Goal: Task Accomplishment & Management: Use online tool/utility

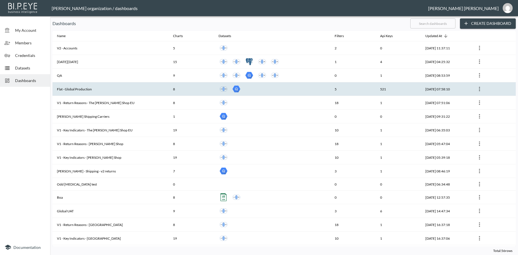
click at [70, 90] on th "Flat - Global Production" at bounding box center [110, 89] width 116 height 14
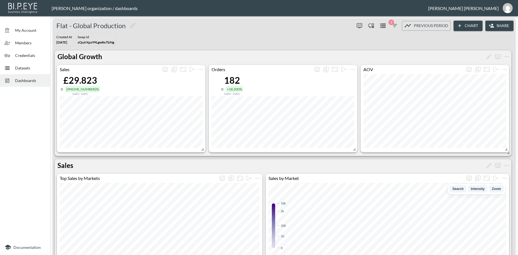
click at [499, 24] on button "Share" at bounding box center [500, 26] width 28 height 10
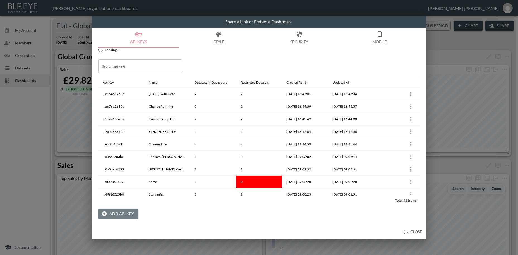
click at [123, 214] on button "Add API Key" at bounding box center [118, 214] width 40 height 10
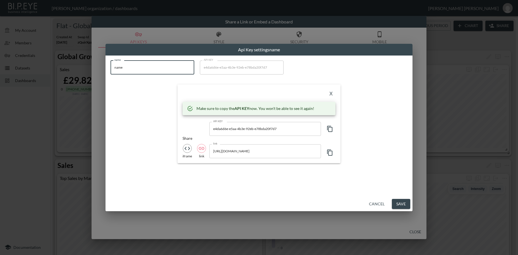
drag, startPoint x: 135, startPoint y: 68, endPoint x: 104, endPoint y: 64, distance: 31.5
click at [111, 64] on input "name" at bounding box center [153, 68] width 84 height 14
paste input "NITE Watches UK"
type input "NITE Watches UK"
click at [331, 128] on icon "button" at bounding box center [330, 129] width 7 height 7
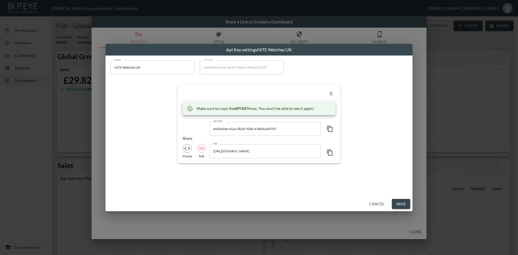
click at [331, 128] on icon "button" at bounding box center [330, 129] width 7 height 7
click at [331, 93] on button "X" at bounding box center [331, 94] width 9 height 9
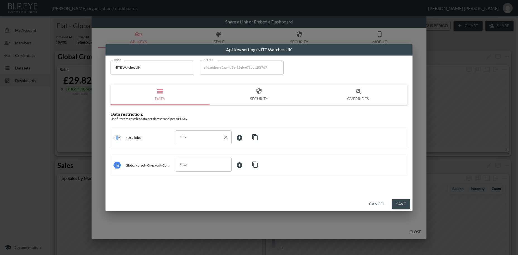
click at [183, 136] on input "Filter" at bounding box center [199, 137] width 42 height 9
click at [187, 152] on span "swapId" at bounding box center [203, 150] width 47 height 5
type input "swapId"
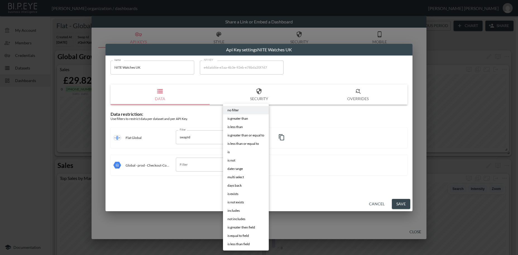
click at [243, 137] on body "BI.P.EYE, Interactive Analytics Dashboards - app [PERSON_NAME] organization / d…" at bounding box center [259, 127] width 518 height 255
click at [227, 152] on li "is" at bounding box center [246, 152] width 46 height 8
type input "is"
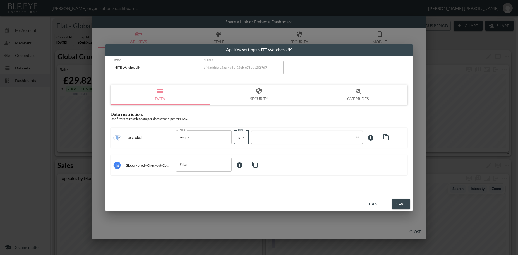
click at [270, 137] on div at bounding box center [301, 137] width 95 height 5
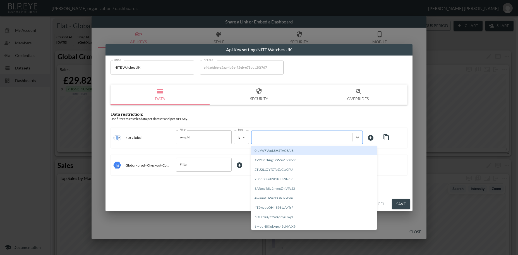
paste input "K4cBYNj2Ynrj8kCghPTu"
type input "K4cBYNj2Ynrj8kCghPTu"
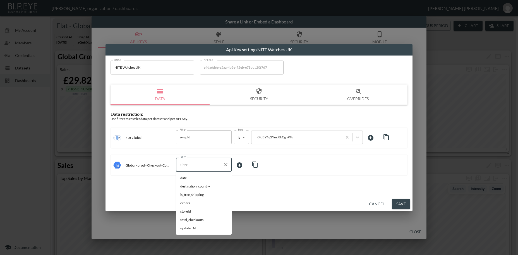
click at [198, 168] on input "Filter" at bounding box center [199, 164] width 42 height 9
click at [188, 211] on span "storeId" at bounding box center [203, 211] width 47 height 5
type input "storeId"
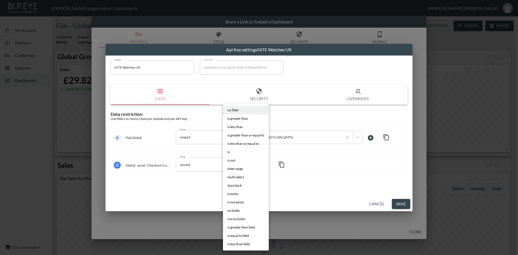
click at [240, 162] on body "BI.P.EYE, Interactive Analytics Dashboards - app [PERSON_NAME] organization / d…" at bounding box center [259, 127] width 518 height 255
click at [232, 154] on li "is" at bounding box center [246, 152] width 46 height 8
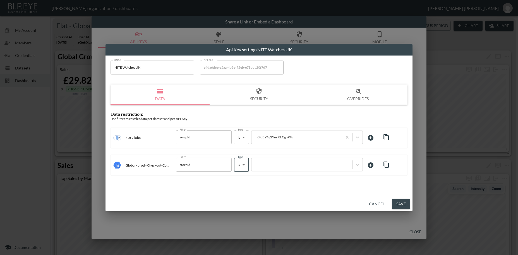
type input "is"
click at [270, 164] on div at bounding box center [301, 164] width 95 height 5
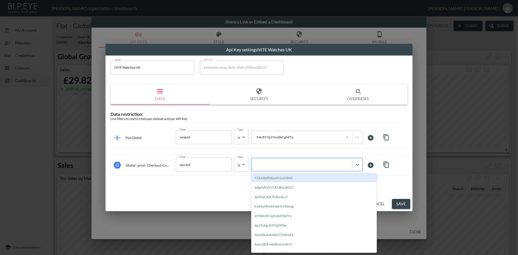
paste input "K4cBYNj2Ynrj8kCghPTu"
type input "K4cBYNj2Ynrj8kCghPTu"
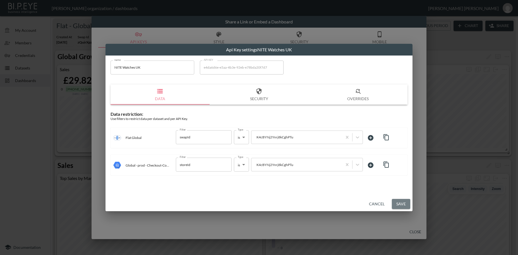
click at [397, 205] on button "Save" at bounding box center [401, 204] width 18 height 10
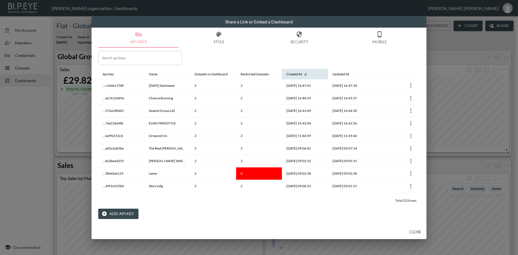
click at [307, 72] on icon at bounding box center [305, 74] width 5 height 5
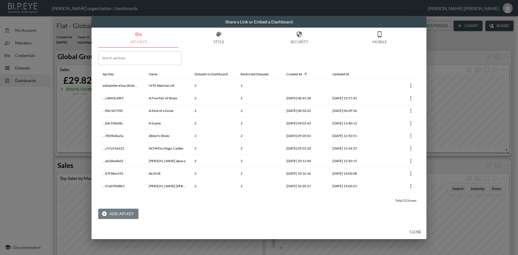
click at [117, 214] on button "Add API Key" at bounding box center [118, 214] width 40 height 10
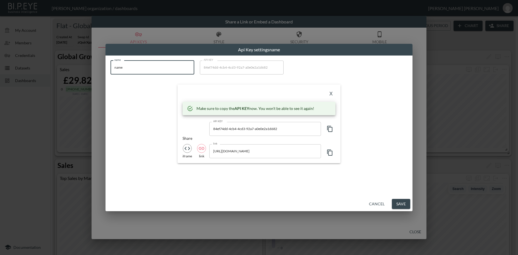
drag, startPoint x: 132, startPoint y: 69, endPoint x: 104, endPoint y: 69, distance: 28.2
click at [111, 69] on input "name" at bounding box center [153, 68] width 84 height 14
paste input "Yumo Pro Shop - Racquet Sports Online Stor"
type input "Yumo Pro Shop - Racquet Sports Online Store"
click at [331, 129] on icon "button" at bounding box center [330, 129] width 7 height 7
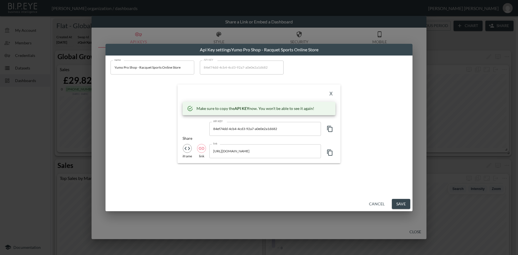
click at [331, 129] on icon "button" at bounding box center [330, 129] width 7 height 7
click at [330, 95] on button "X" at bounding box center [331, 94] width 9 height 9
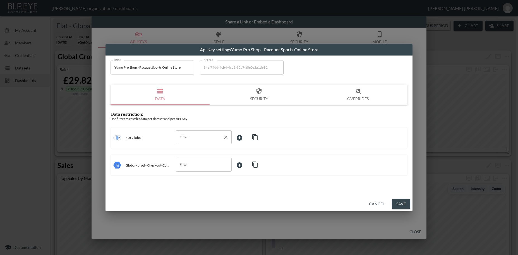
click at [188, 138] on input "Filter" at bounding box center [199, 137] width 42 height 9
click at [188, 151] on span "swapId" at bounding box center [203, 150] width 47 height 5
type input "swapId"
click at [241, 137] on body "BI.P.EYE, Interactive Analytics Dashboards - app [PERSON_NAME] organization / d…" at bounding box center [259, 127] width 518 height 255
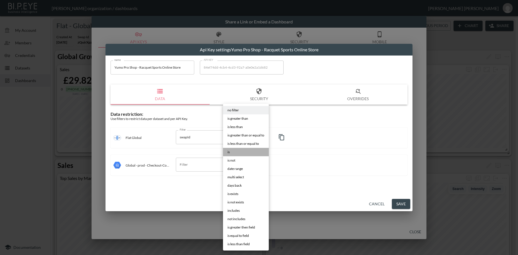
click at [232, 153] on li "is" at bounding box center [246, 152] width 46 height 8
type input "is"
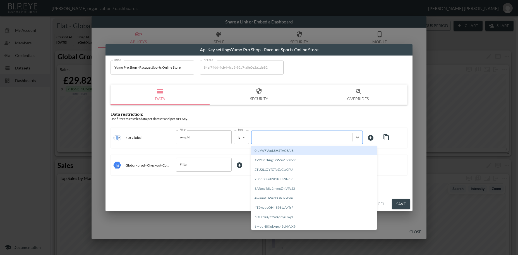
click at [274, 135] on div at bounding box center [301, 137] width 95 height 5
paste input "2gSUEsPNtKOEmiKHBpXA"
type input "2gSUEsPNtKOEmiKHBpXA"
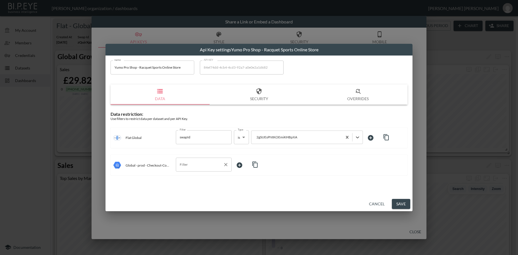
click at [197, 166] on input "Filter" at bounding box center [199, 164] width 42 height 9
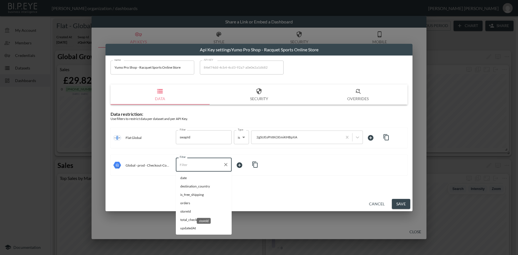
click at [188, 211] on span "storeId" at bounding box center [203, 211] width 47 height 5
type input "storeId"
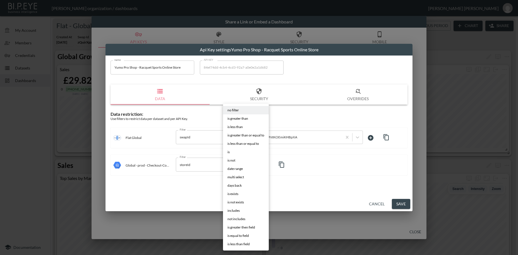
click at [243, 164] on body "BI.P.EYE, Interactive Analytics Dashboards - app [PERSON_NAME] organization / d…" at bounding box center [259, 127] width 518 height 255
click at [229, 152] on span "is" at bounding box center [229, 152] width 2 height 5
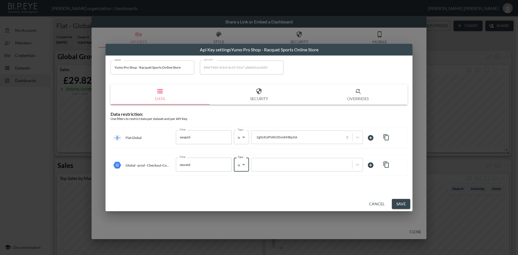
type input "is"
click at [263, 163] on div at bounding box center [301, 164] width 95 height 5
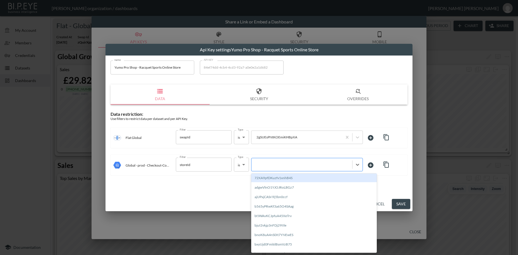
paste input "2gSUEsPNtKOEmiKHBpXA"
type input "2gSUEsPNtKOEmiKHBpXA"
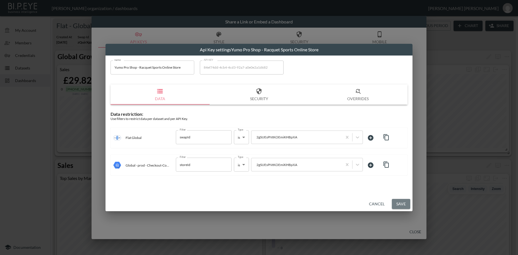
click at [400, 202] on button "Save" at bounding box center [401, 204] width 18 height 10
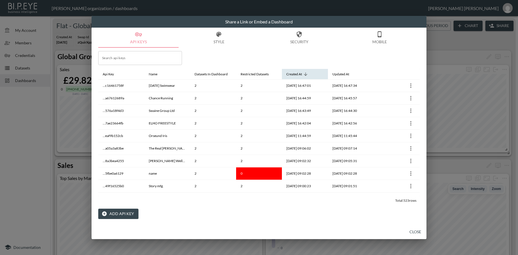
click at [306, 74] on icon at bounding box center [305, 74] width 5 height 5
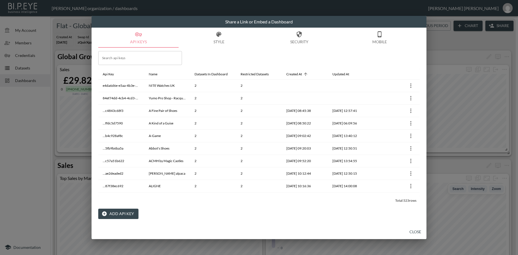
click at [115, 212] on button "Add API Key" at bounding box center [118, 214] width 40 height 10
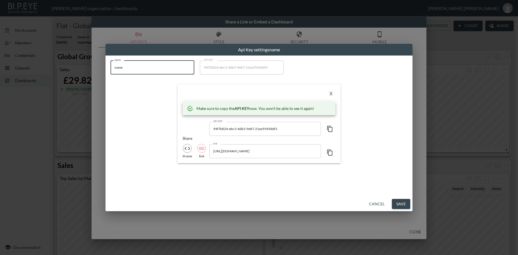
drag, startPoint x: 128, startPoint y: 68, endPoint x: 95, endPoint y: 63, distance: 33.0
click at [111, 63] on input "name" at bounding box center [153, 68] width 84 height 14
paste input "Turnabout Luxury Resal"
type input "Turnabout Luxury Resale"
click at [331, 129] on icon "button" at bounding box center [330, 129] width 7 height 7
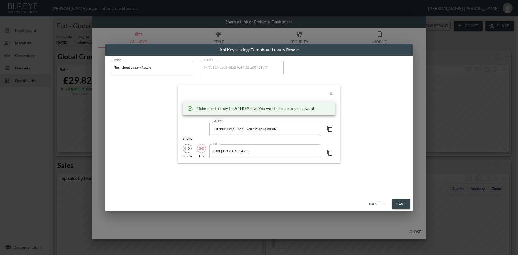
click at [331, 95] on button "X" at bounding box center [331, 94] width 9 height 9
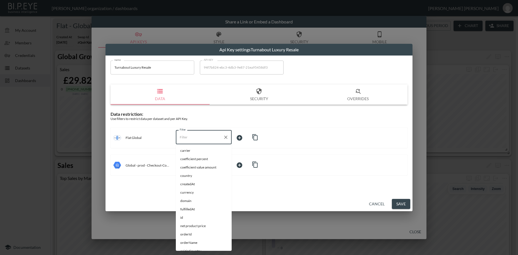
click at [190, 135] on input "Filter" at bounding box center [199, 137] width 42 height 9
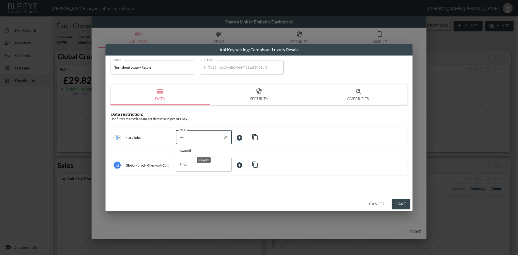
click at [192, 150] on span "swapId" at bounding box center [203, 150] width 47 height 5
type input "swapId"
click at [241, 138] on body "BI.P.EYE, Interactive Analytics Dashboards - app [PERSON_NAME] organization / d…" at bounding box center [259, 127] width 518 height 255
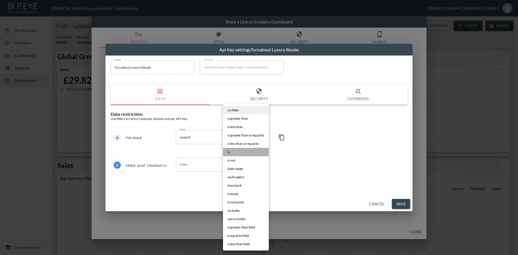
click at [230, 152] on span "is" at bounding box center [229, 152] width 2 height 5
type input "is"
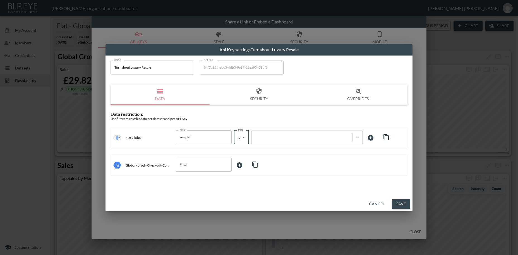
click at [273, 136] on div at bounding box center [301, 137] width 95 height 5
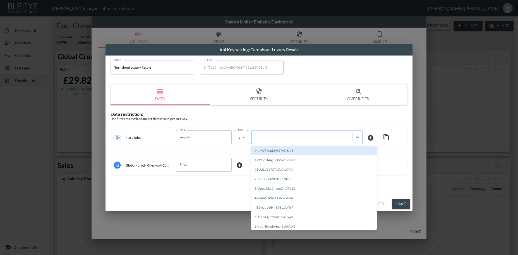
paste input "V5nmfJKNB2ZGXkRROKV9"
type input "V5nmfJKNB2ZGXkRROKV9"
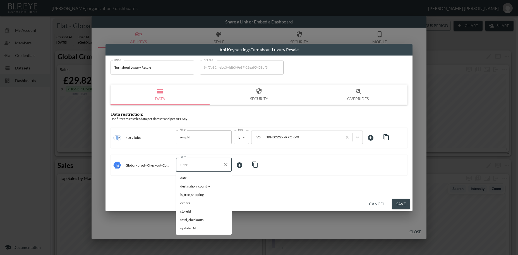
click at [190, 165] on input "Filter" at bounding box center [199, 164] width 42 height 9
click at [186, 211] on span "storeId" at bounding box center [203, 211] width 47 height 5
type input "storeId"
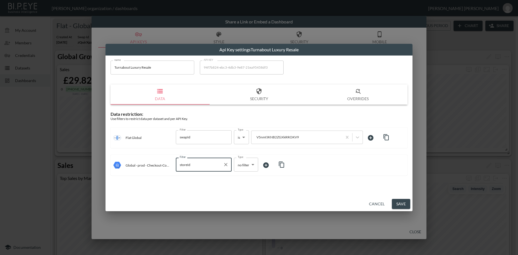
click at [242, 161] on body "BI.P.EYE, Interactive Analytics Dashboards - app [PERSON_NAME] organization / d…" at bounding box center [259, 127] width 518 height 255
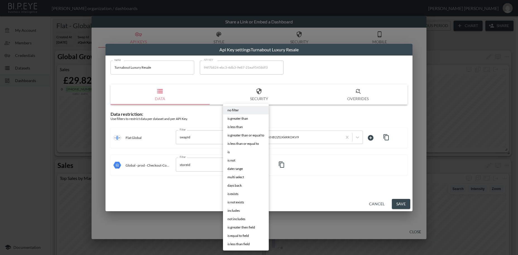
click at [230, 154] on li "is" at bounding box center [246, 152] width 46 height 8
type input "is"
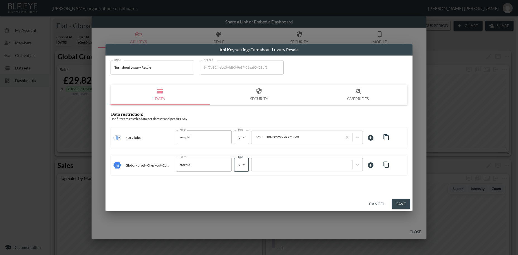
click at [267, 165] on div at bounding box center [301, 164] width 95 height 5
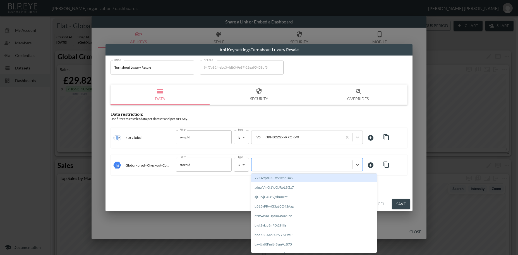
paste input "V5nmfJKNB2ZGXkRROKV9"
type input "V5nmfJKNB2ZGXkRROKV9"
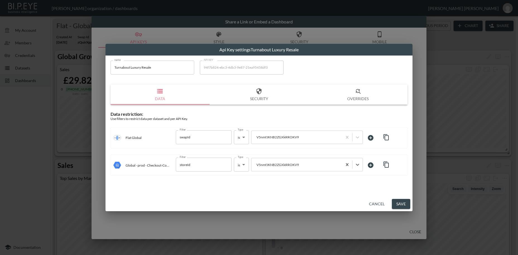
click at [401, 206] on button "Save" at bounding box center [401, 204] width 18 height 10
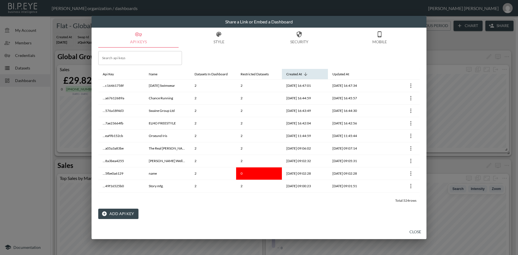
click at [305, 74] on icon at bounding box center [305, 74] width 3 height 3
